Goal: Communication & Community: Share content

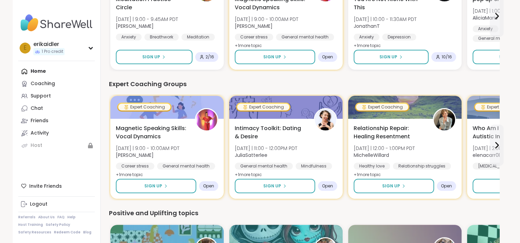
scroll to position [142, 0]
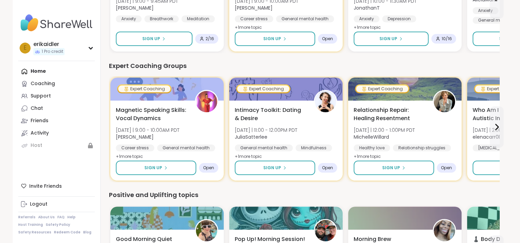
click at [34, 71] on div "Home Coaching Support Chat Friends Activity Host" at bounding box center [56, 108] width 77 height 87
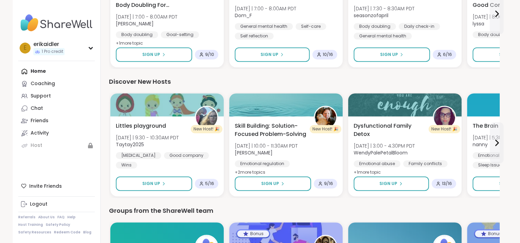
scroll to position [388, 0]
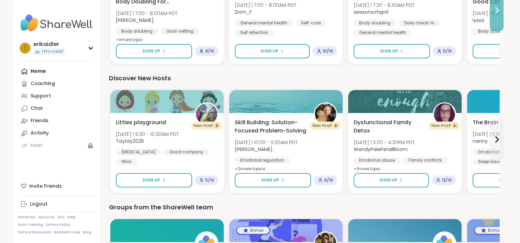
click at [498, 12] on icon at bounding box center [496, 10] width 8 height 8
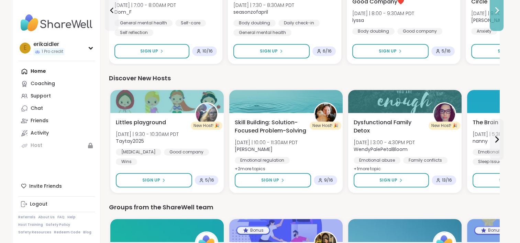
click at [497, 10] on icon at bounding box center [496, 10] width 8 height 8
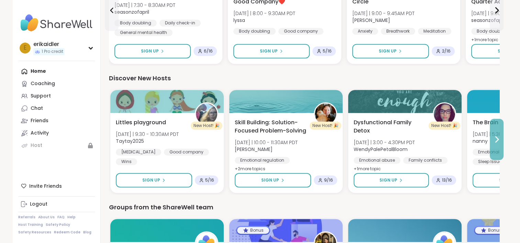
click at [496, 140] on icon at bounding box center [496, 139] width 8 height 8
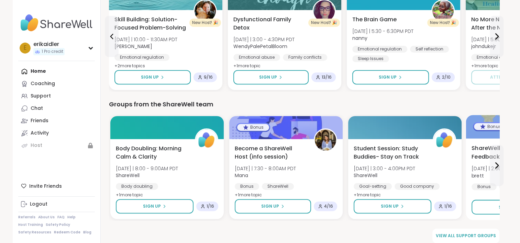
scroll to position [497, 0]
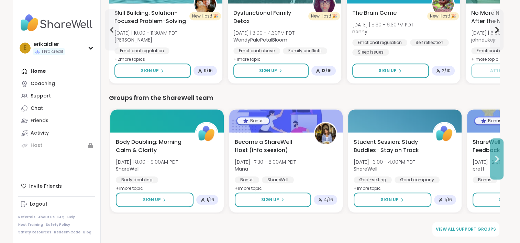
click at [493, 161] on icon at bounding box center [496, 159] width 8 height 8
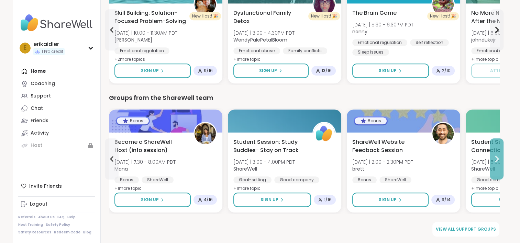
click at [493, 161] on icon at bounding box center [496, 159] width 8 height 8
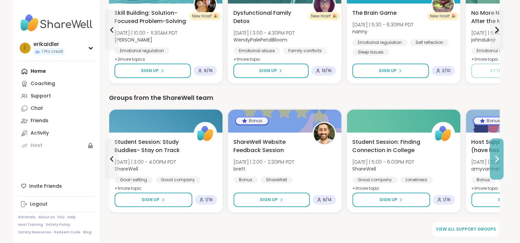
click at [493, 161] on icon at bounding box center [496, 159] width 8 height 8
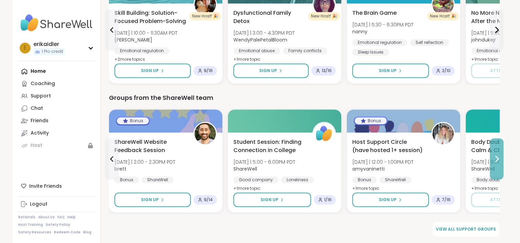
click at [493, 161] on icon at bounding box center [496, 159] width 8 height 8
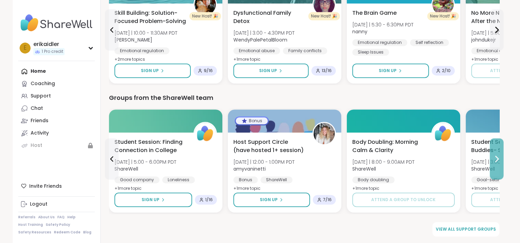
click at [494, 158] on icon at bounding box center [496, 159] width 8 height 8
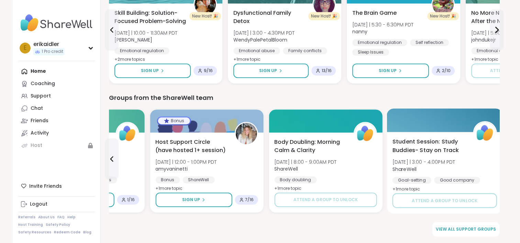
click at [494, 158] on div "Student Session: Study Buddies- Stay on Track [DATE] | 3:00 - 4:00PM PDT ShareW…" at bounding box center [444, 166] width 104 height 56
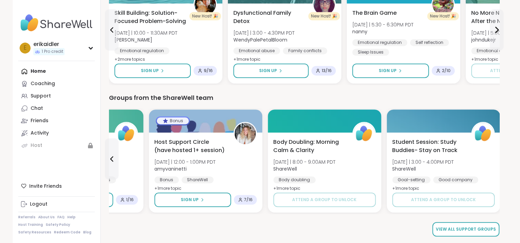
click at [470, 231] on span "View all support groups" at bounding box center [466, 229] width 60 height 6
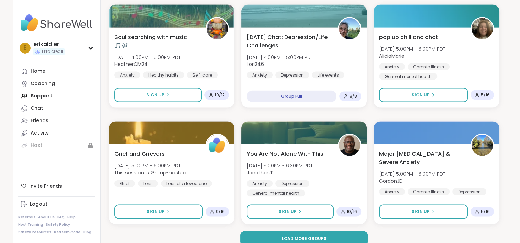
scroll to position [1297, 0]
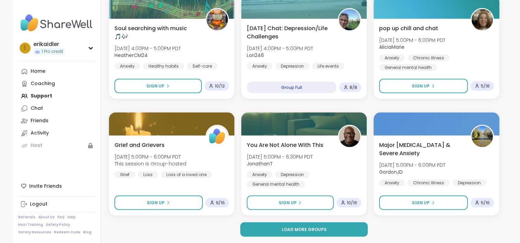
click at [328, 225] on button "Load more groups" at bounding box center [303, 229] width 127 height 14
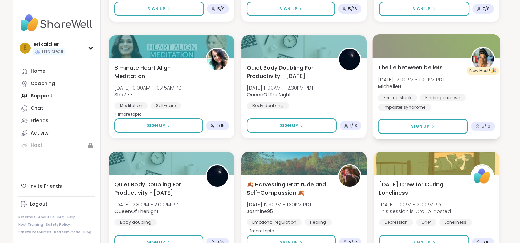
scroll to position [2698, 0]
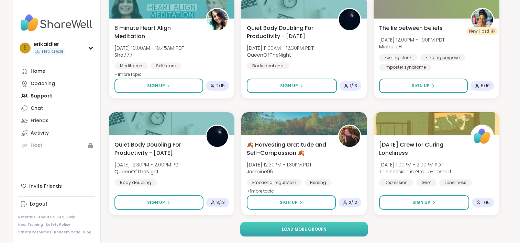
click at [304, 232] on button "Load more groups" at bounding box center [303, 229] width 127 height 14
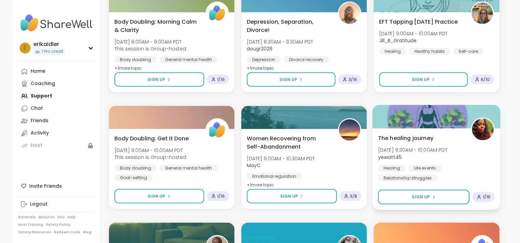
scroll to position [4100, 0]
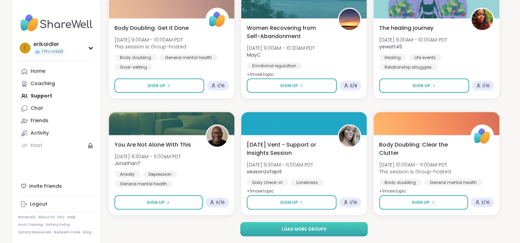
click at [314, 229] on span "Load more groups" at bounding box center [303, 229] width 45 height 6
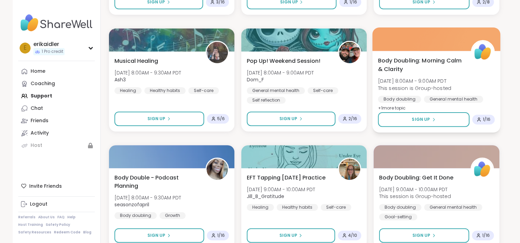
scroll to position [5501, 0]
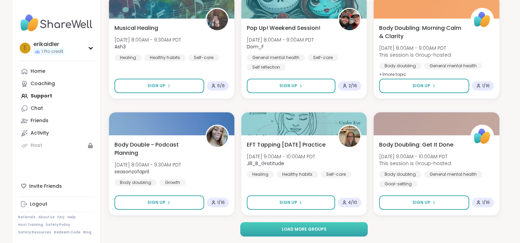
click at [327, 231] on button "Load more groups" at bounding box center [303, 229] width 127 height 14
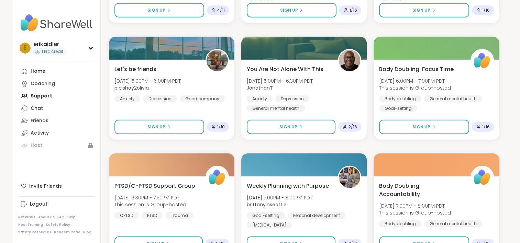
scroll to position [6903, 0]
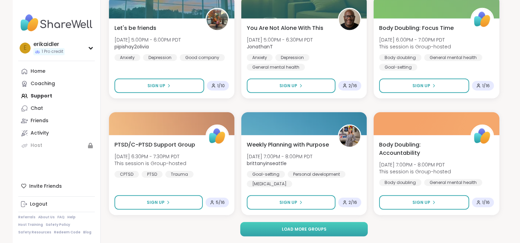
click at [334, 225] on button "Load more groups" at bounding box center [303, 229] width 127 height 14
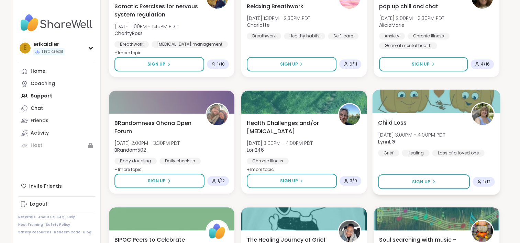
scroll to position [8305, 0]
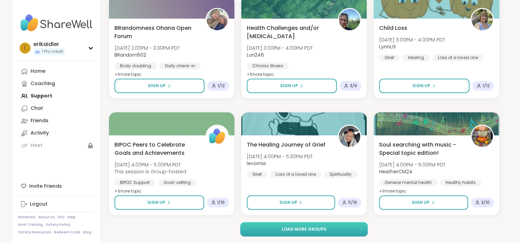
click at [319, 227] on span "Load more groups" at bounding box center [303, 229] width 45 height 6
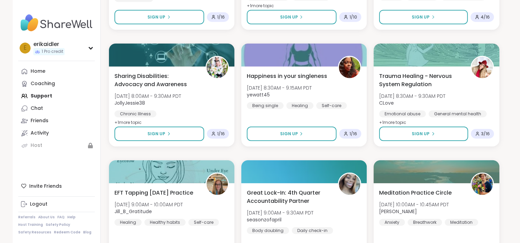
scroll to position [9706, 0]
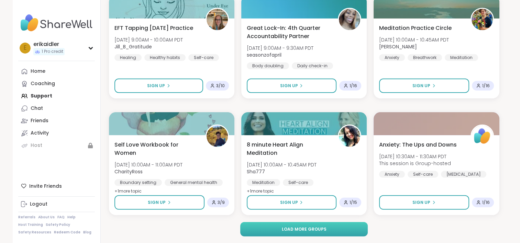
click at [324, 231] on span "Load more groups" at bounding box center [303, 229] width 45 height 6
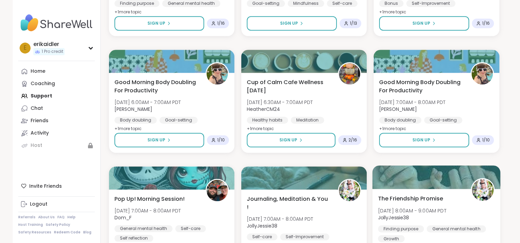
scroll to position [11108, 0]
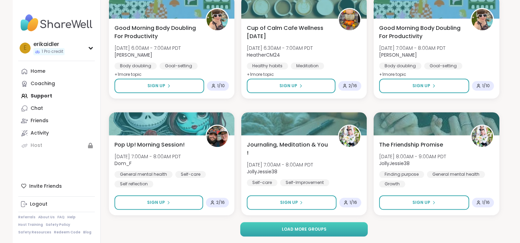
click at [328, 230] on button "Load more groups" at bounding box center [303, 229] width 127 height 14
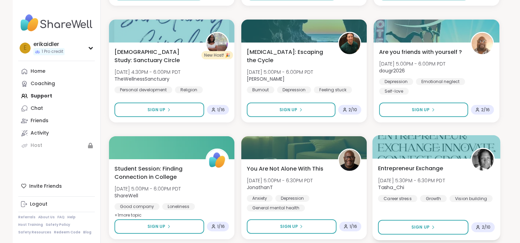
scroll to position [12510, 0]
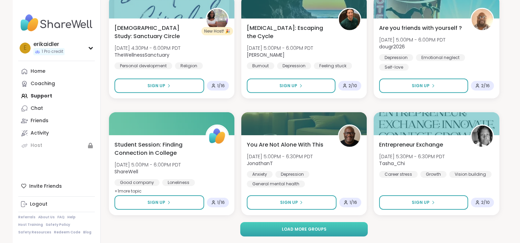
click at [331, 228] on button "Load more groups" at bounding box center [303, 229] width 127 height 14
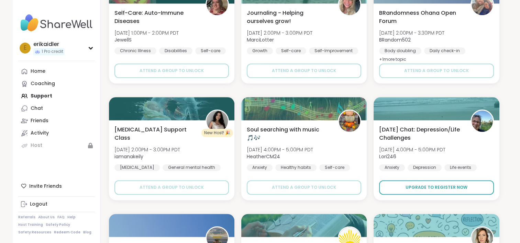
scroll to position [13911, 0]
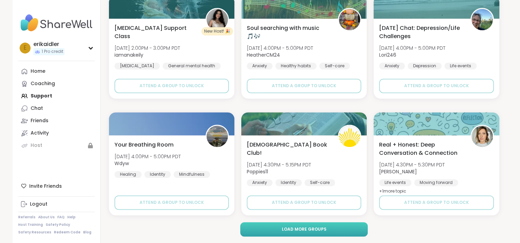
click at [346, 226] on button "Load more groups" at bounding box center [303, 229] width 127 height 14
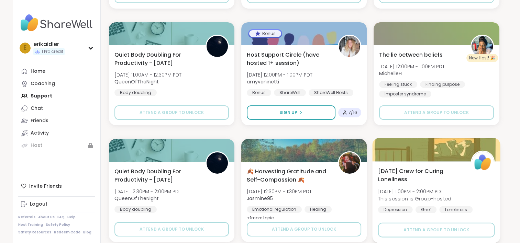
scroll to position [15313, 0]
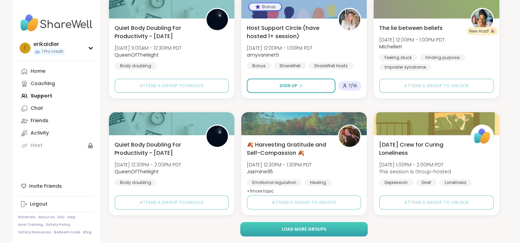
click at [311, 228] on span "Load more groups" at bounding box center [303, 229] width 45 height 6
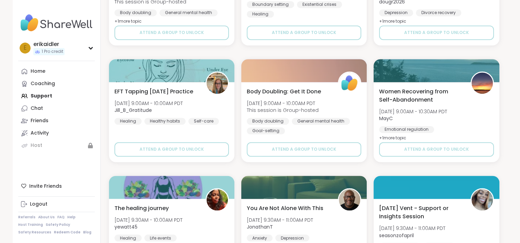
scroll to position [16715, 0]
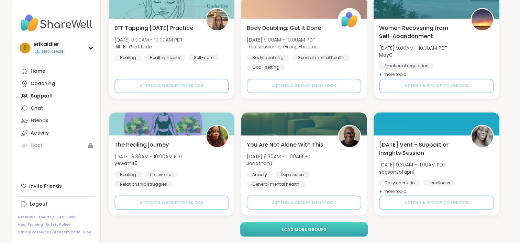
click at [328, 229] on button "Load more groups" at bounding box center [303, 229] width 127 height 14
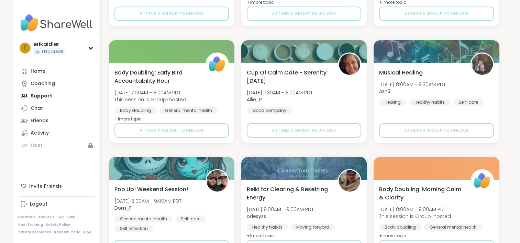
scroll to position [18116, 0]
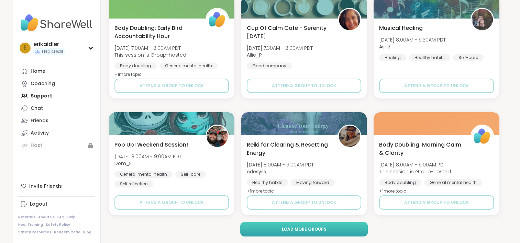
click at [349, 229] on button "Load more groups" at bounding box center [303, 229] width 127 height 14
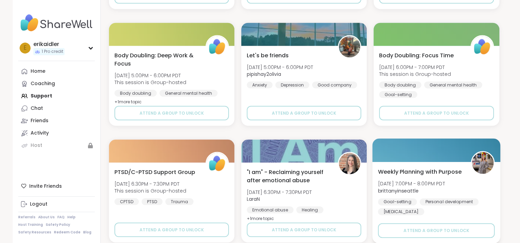
scroll to position [19518, 0]
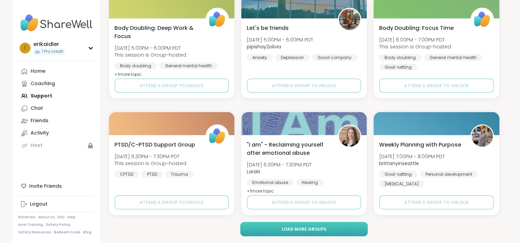
click at [305, 227] on span "Load more groups" at bounding box center [303, 229] width 45 height 6
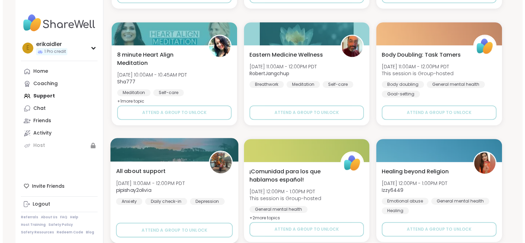
scroll to position [18556, 0]
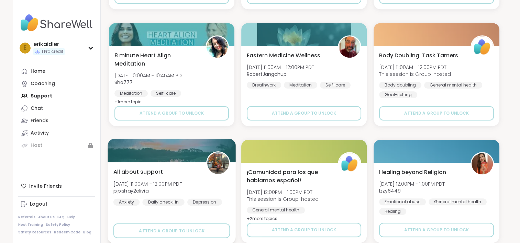
click at [168, 212] on div "All about support [DATE] 11:00AM - 12:00PM PDT pipishay2olivia Anxiety Daily ch…" at bounding box center [172, 203] width 128 height 82
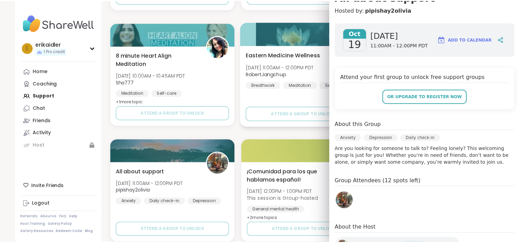
scroll to position [60, 0]
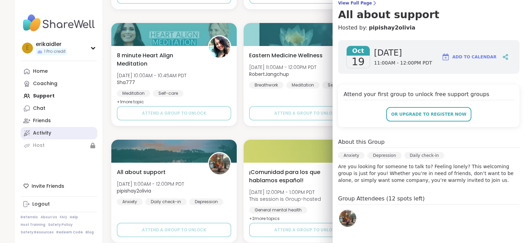
click at [33, 132] on div "Activity" at bounding box center [42, 133] width 18 height 7
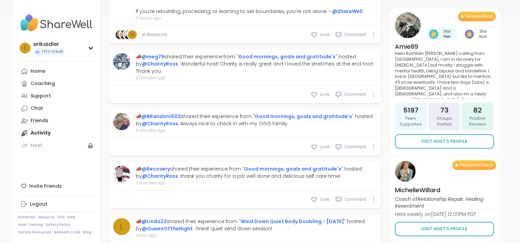
scroll to position [103, 0]
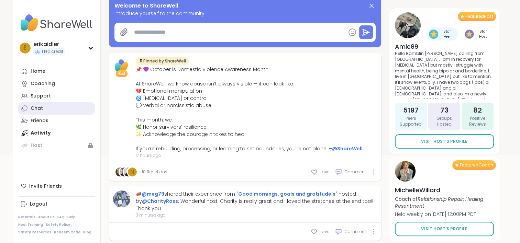
click at [43, 109] on link "Chat" at bounding box center [56, 108] width 77 height 12
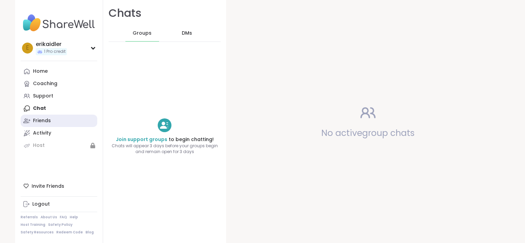
click at [36, 120] on div "Friends" at bounding box center [42, 120] width 18 height 7
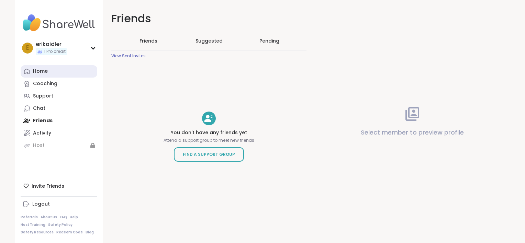
click at [41, 70] on div "Home" at bounding box center [40, 71] width 15 height 7
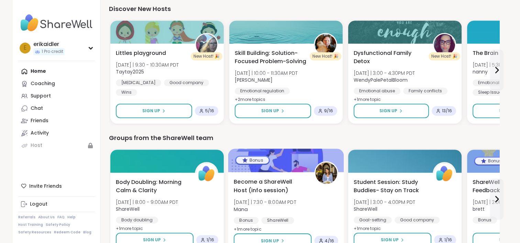
scroll to position [497, 0]
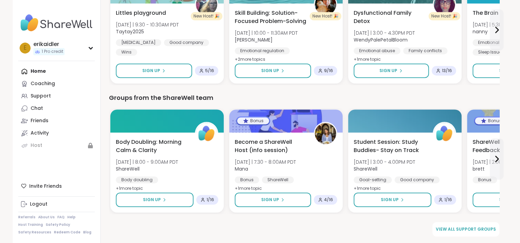
click at [38, 71] on div "Home Coaching Support Chat Friends Activity Host" at bounding box center [56, 108] width 77 height 87
click at [473, 228] on span "View all support groups" at bounding box center [466, 229] width 60 height 6
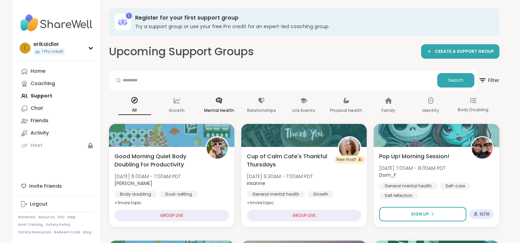
click at [221, 109] on p "Mental Health" at bounding box center [219, 110] width 30 height 8
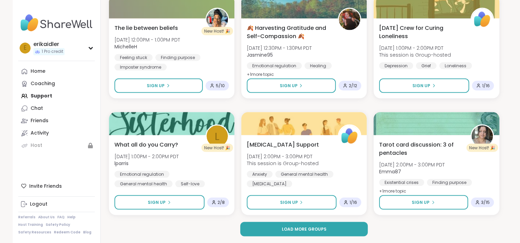
scroll to position [1311, 0]
click at [336, 230] on button "Load more groups" at bounding box center [303, 229] width 127 height 14
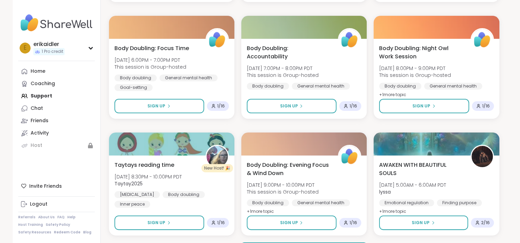
scroll to position [2713, 0]
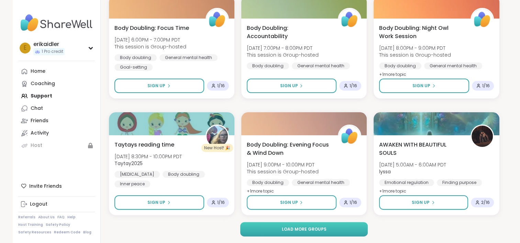
click at [294, 229] on span "Load more groups" at bounding box center [303, 229] width 45 height 6
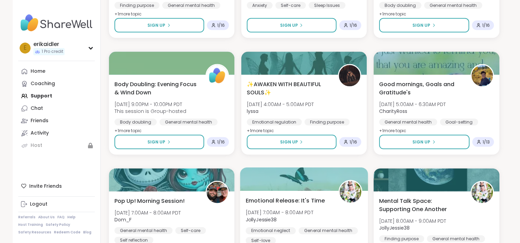
scroll to position [4114, 0]
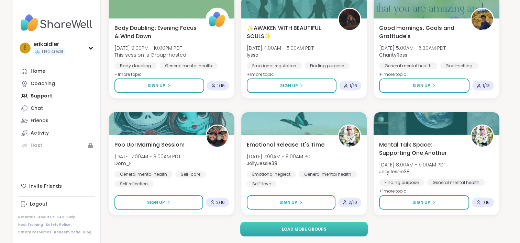
click at [315, 230] on span "Load more groups" at bounding box center [303, 229] width 45 height 6
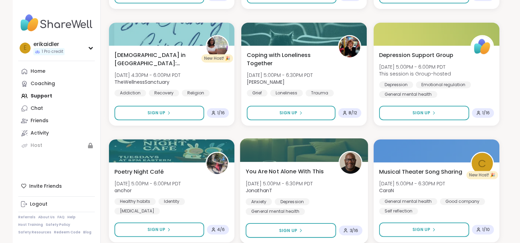
scroll to position [5516, 0]
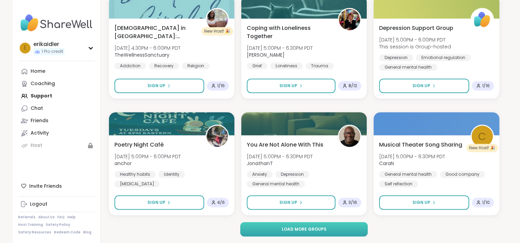
click at [297, 227] on span "Load more groups" at bounding box center [303, 229] width 45 height 6
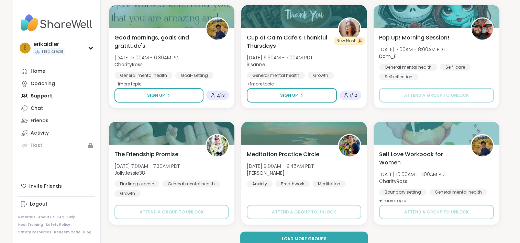
scroll to position [6918, 0]
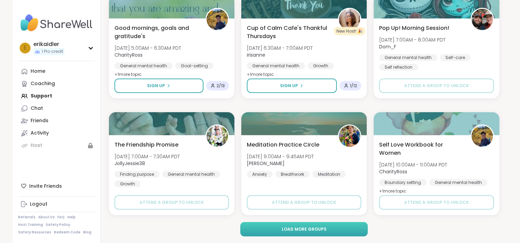
click at [323, 232] on span "Load more groups" at bounding box center [303, 229] width 45 height 6
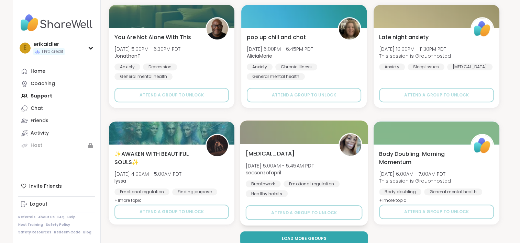
scroll to position [8319, 0]
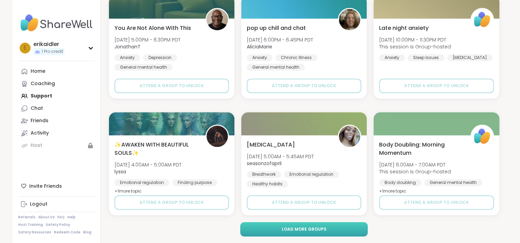
click at [314, 229] on span "Load more groups" at bounding box center [303, 229] width 45 height 6
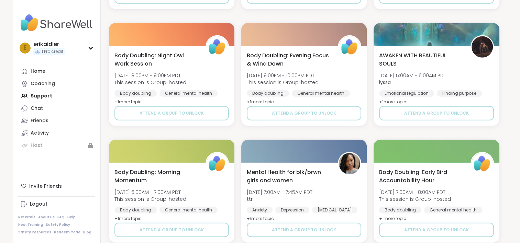
scroll to position [9721, 0]
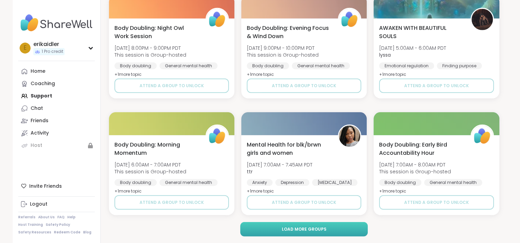
click at [337, 226] on button "Load more groups" at bounding box center [303, 229] width 127 height 14
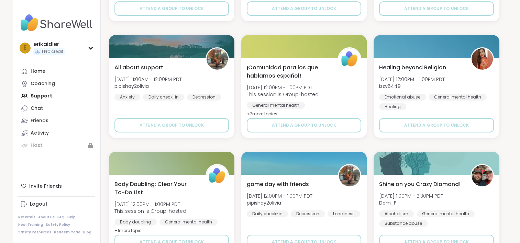
scroll to position [10133, 0]
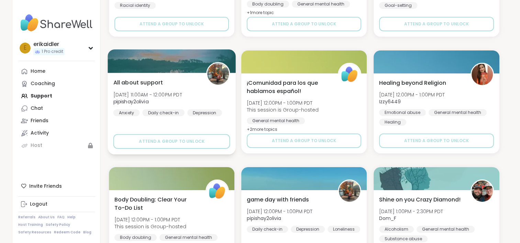
click at [193, 99] on div "All about support [DATE] 11:00AM - 12:00PM PDT pipishay2olivia Anxiety Daily ch…" at bounding box center [171, 97] width 117 height 38
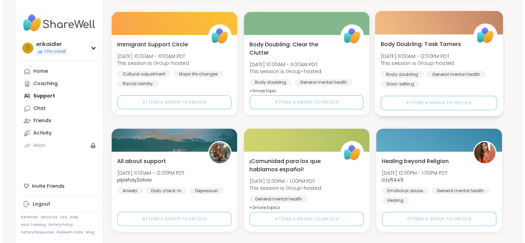
scroll to position [10099, 0]
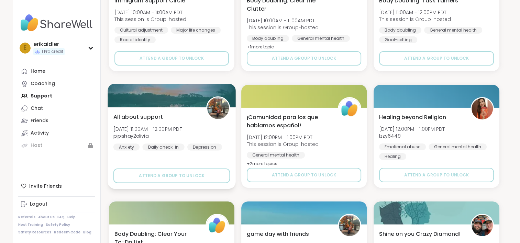
click at [163, 121] on div "All about support [DATE] 11:00AM - 12:00PM PDT pipishay2olivia Anxiety Daily ch…" at bounding box center [171, 132] width 117 height 38
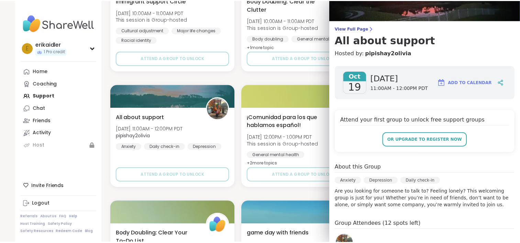
scroll to position [0, 0]
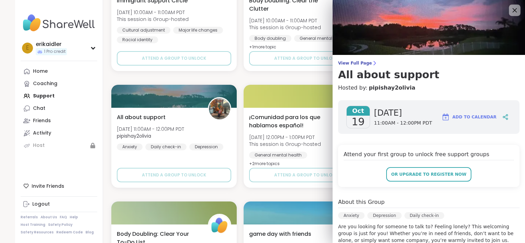
click at [509, 12] on div at bounding box center [515, 10] width 12 height 12
click at [510, 13] on icon at bounding box center [514, 10] width 9 height 9
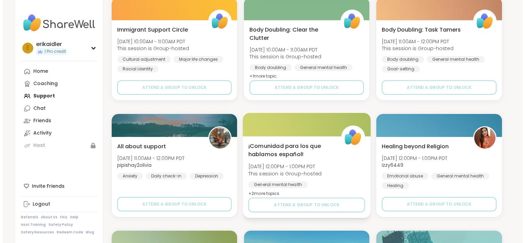
scroll to position [10064, 0]
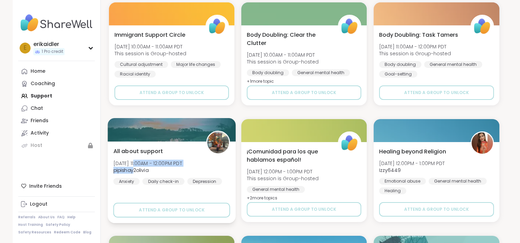
click at [134, 166] on span "[DATE] 11:00AM - 12:00PM PDT" at bounding box center [147, 163] width 69 height 7
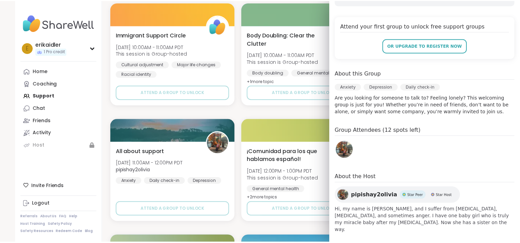
scroll to position [0, 0]
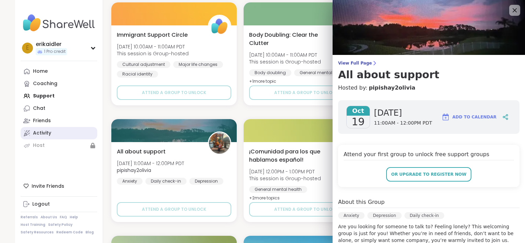
click at [36, 135] on div "Activity" at bounding box center [42, 133] width 18 height 7
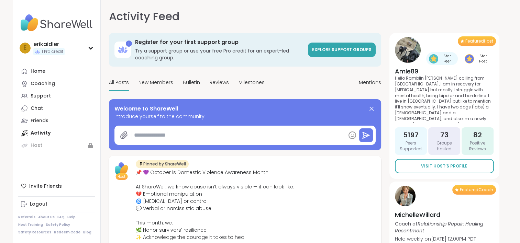
click at [170, 134] on textarea at bounding box center [238, 135] width 214 height 14
type textarea "*"
type textarea "**"
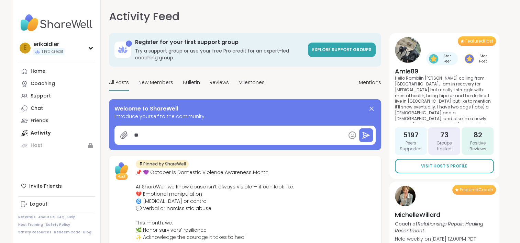
type textarea "*"
type textarea "***"
type textarea "*"
type textarea "****"
type textarea "*"
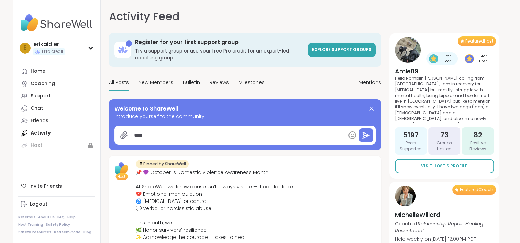
type textarea "*****"
type textarea "*"
type textarea "*****"
type textarea "*"
type textarea "*******"
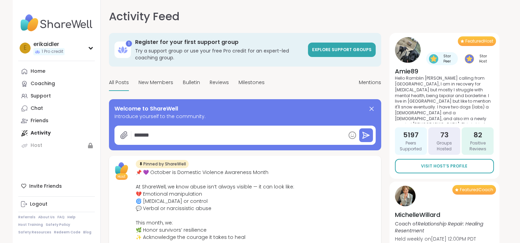
type textarea "*"
type textarea "********"
type textarea "*"
type textarea "*********"
type textarea "*"
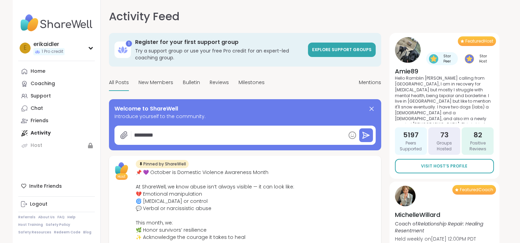
type textarea "**********"
type textarea "*"
type textarea "**********"
type textarea "*"
type textarea "**********"
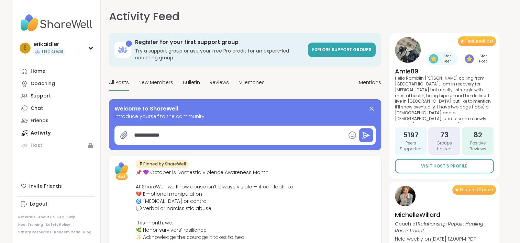
type textarea "*"
type textarea "**********"
type textarea "*"
type textarea "**********"
type textarea "*"
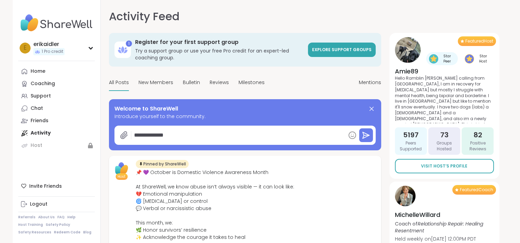
type textarea "**********"
type textarea "*"
type textarea "**********"
type textarea "*"
type textarea "**********"
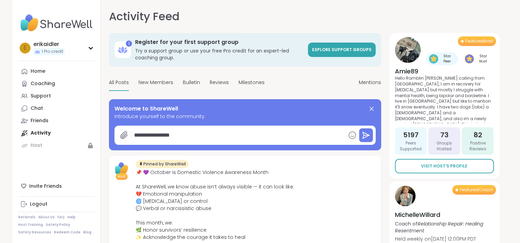
type textarea "*"
type textarea "**********"
type textarea "*"
type textarea "**********"
type textarea "*"
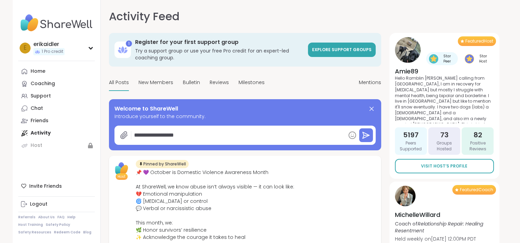
type textarea "**********"
type textarea "*"
type textarea "**********"
type textarea "*"
type textarea "**********"
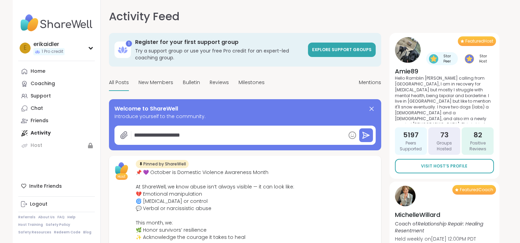
type textarea "*"
type textarea "**********"
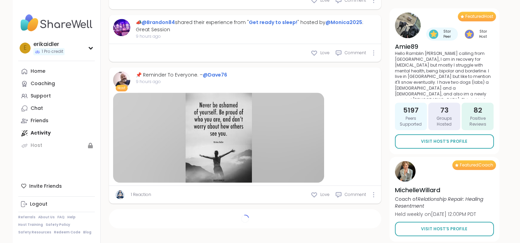
scroll to position [725, 0]
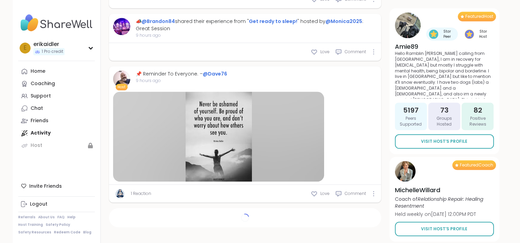
type textarea "*"
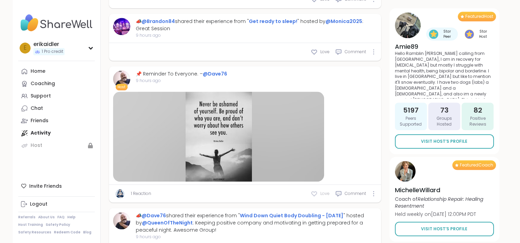
type textarea "**********"
click at [317, 191] on icon at bounding box center [314, 193] width 7 height 7
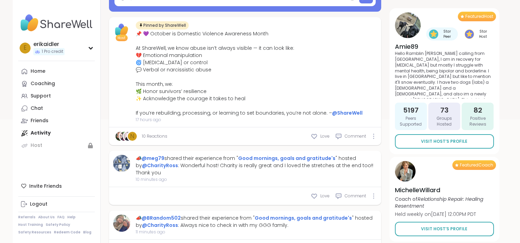
scroll to position [38, 0]
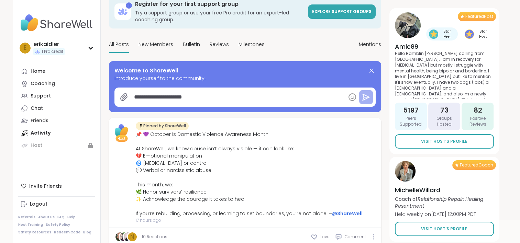
click at [370, 96] on button at bounding box center [366, 97] width 14 height 14
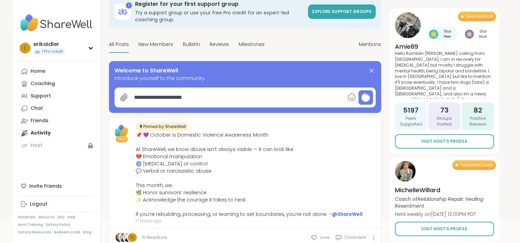
type textarea "*"
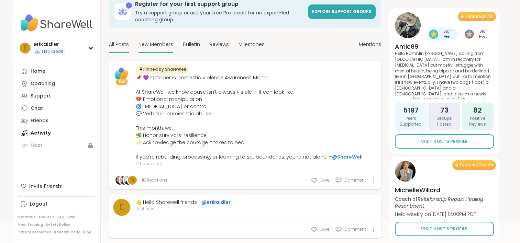
click at [158, 43] on span "New Members" at bounding box center [155, 44] width 35 height 7
